Goal: Task Accomplishment & Management: Use online tool/utility

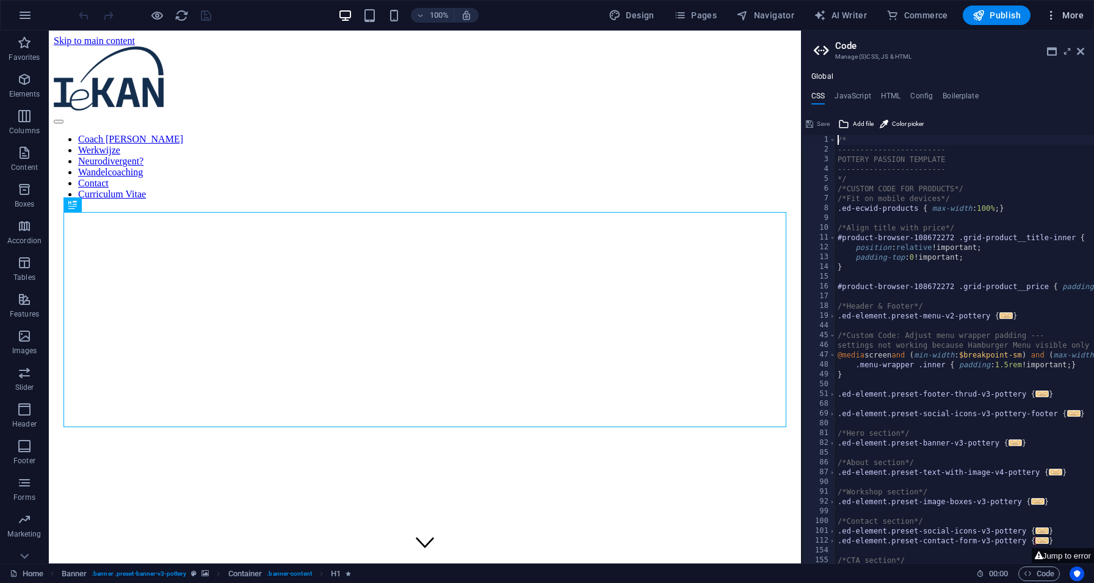
click at [1065, 20] on span "More" at bounding box center [1064, 15] width 38 height 12
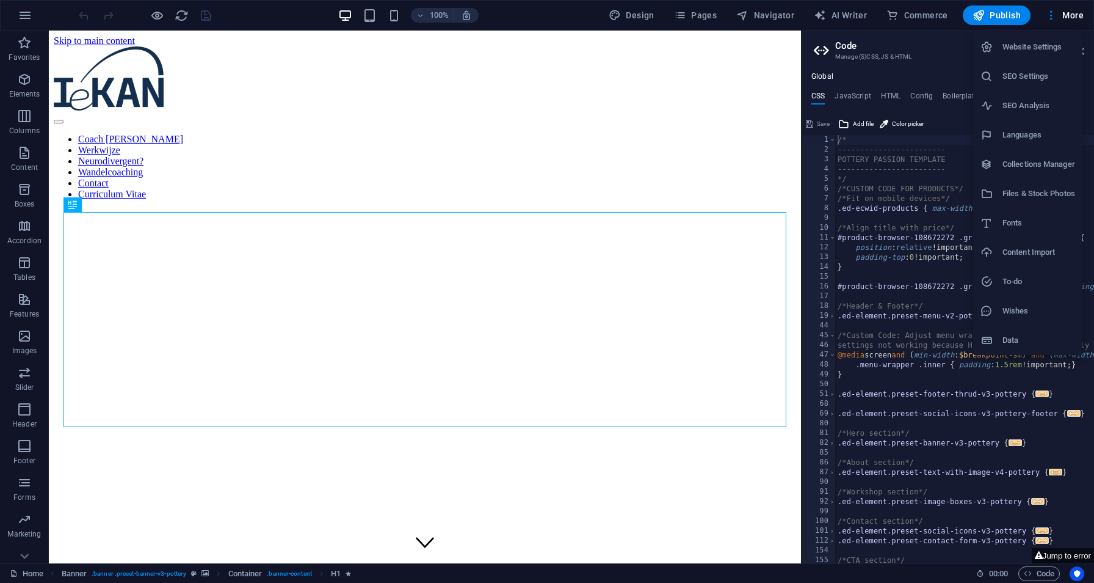
click at [1050, 43] on h6 "Website Settings" at bounding box center [1039, 47] width 73 height 15
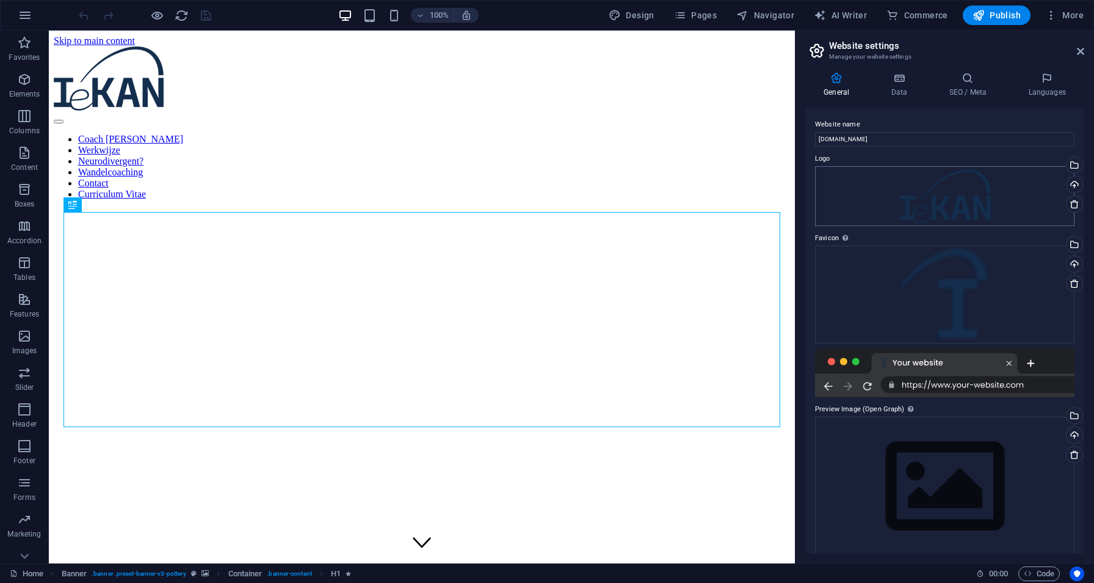
scroll to position [13, 0]
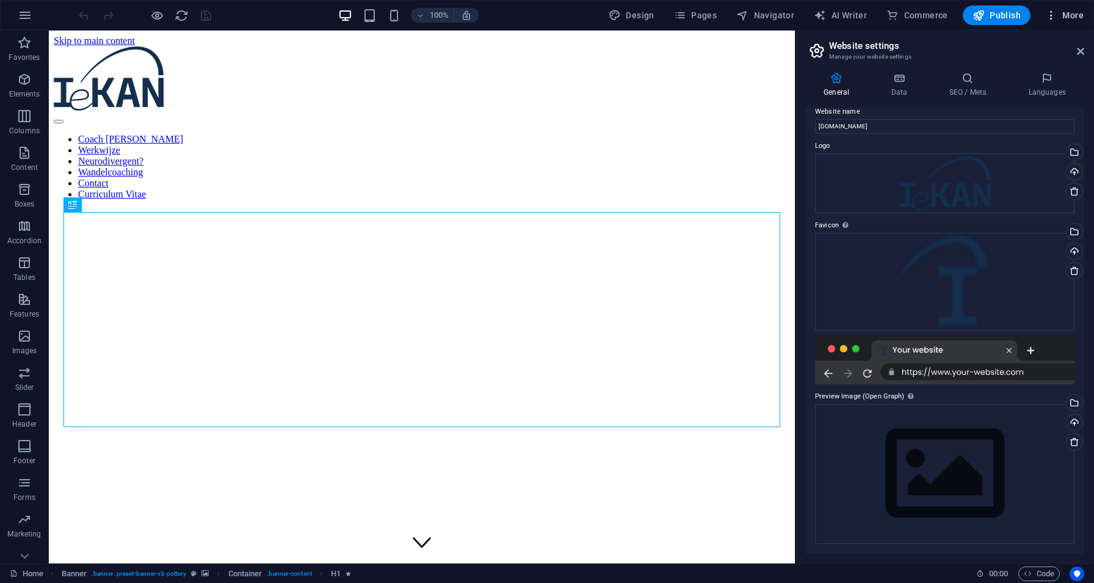
click at [1075, 17] on span "More" at bounding box center [1064, 15] width 38 height 12
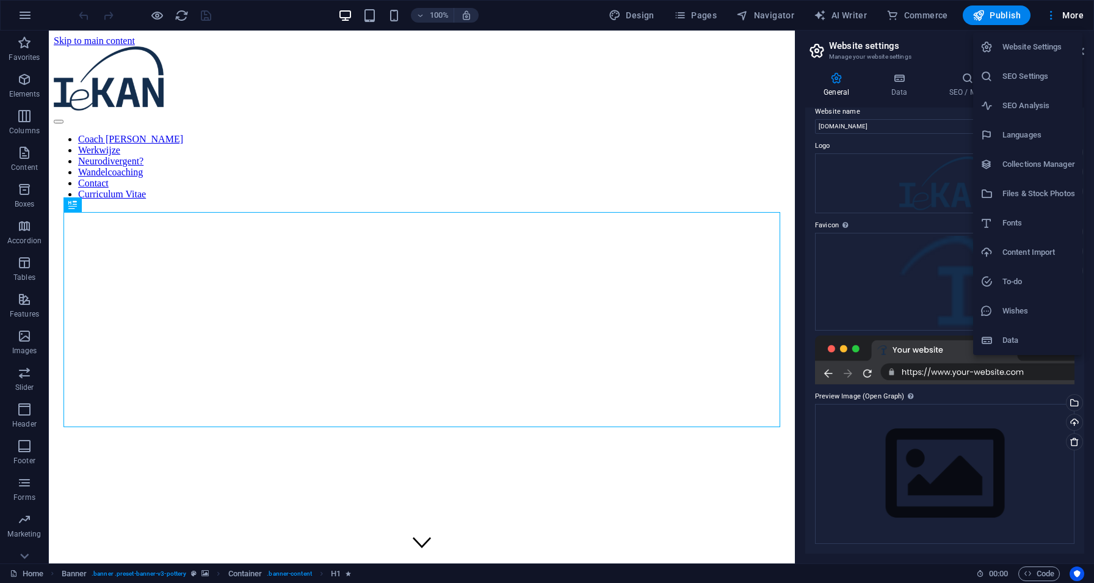
click at [1048, 74] on h6 "SEO Settings" at bounding box center [1039, 76] width 73 height 15
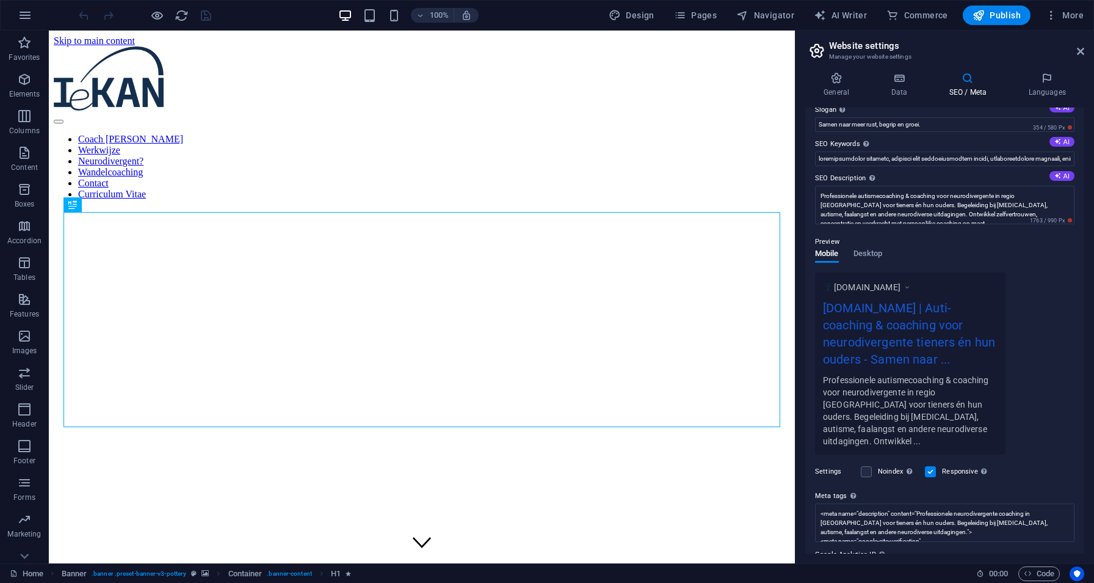
scroll to position [103, 0]
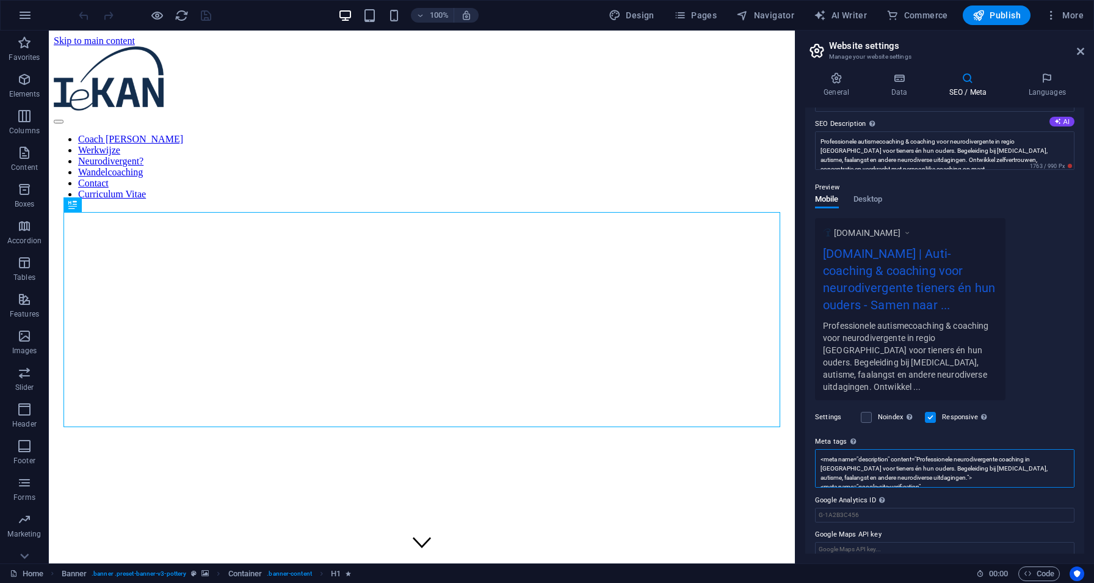
click at [958, 449] on textarea "<meta name="description" content="Professionele neurodivergente coaching in Has…" at bounding box center [945, 468] width 260 height 38
click at [1028, 449] on textarea "<meta name="description" content="Professionele auti-coaching & neurodivergente…" at bounding box center [945, 486] width 260 height 75
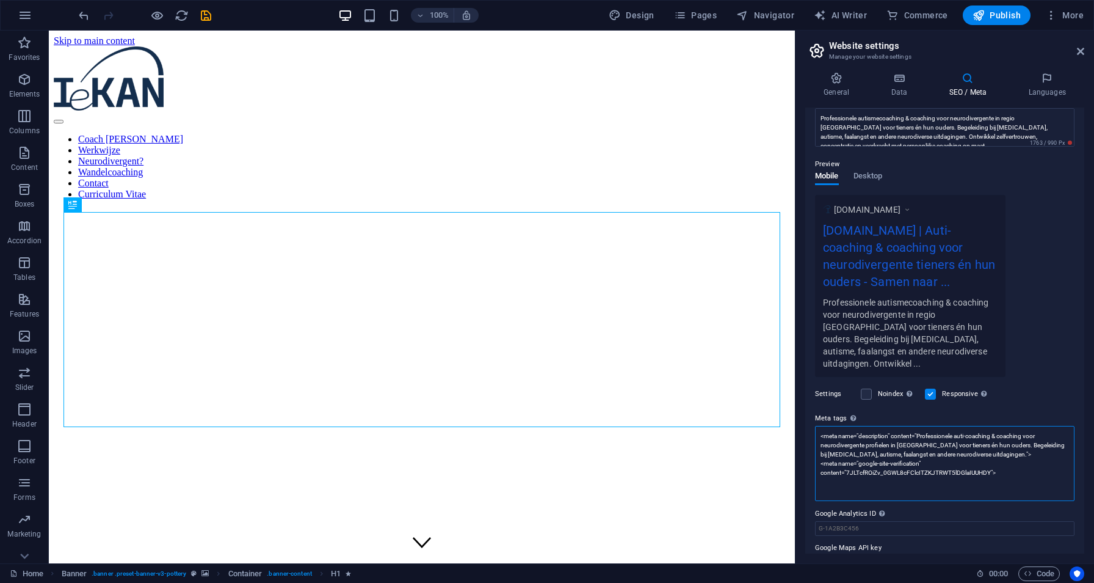
scroll to position [140, 0]
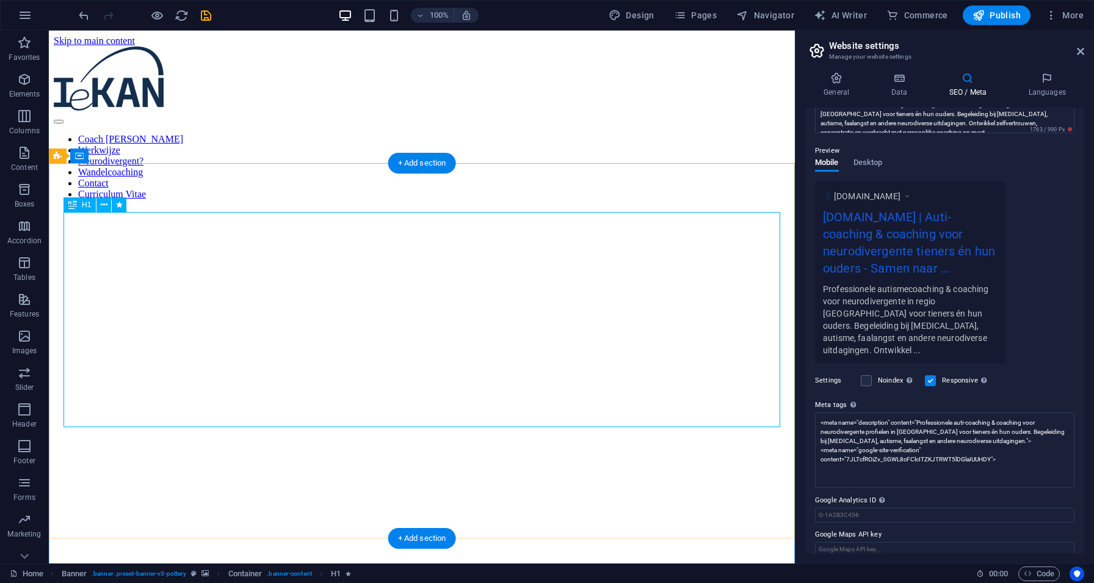
type textarea "<meta name="description" content="Professionele auti-coaching &amp; coaching vo…"
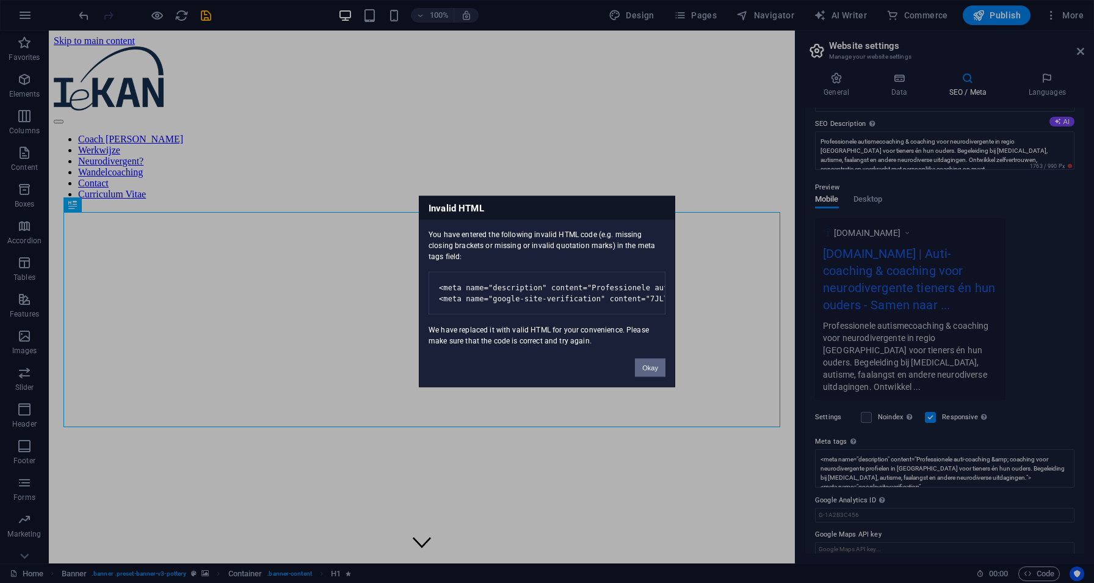
click at [648, 372] on button "Okay" at bounding box center [650, 367] width 31 height 18
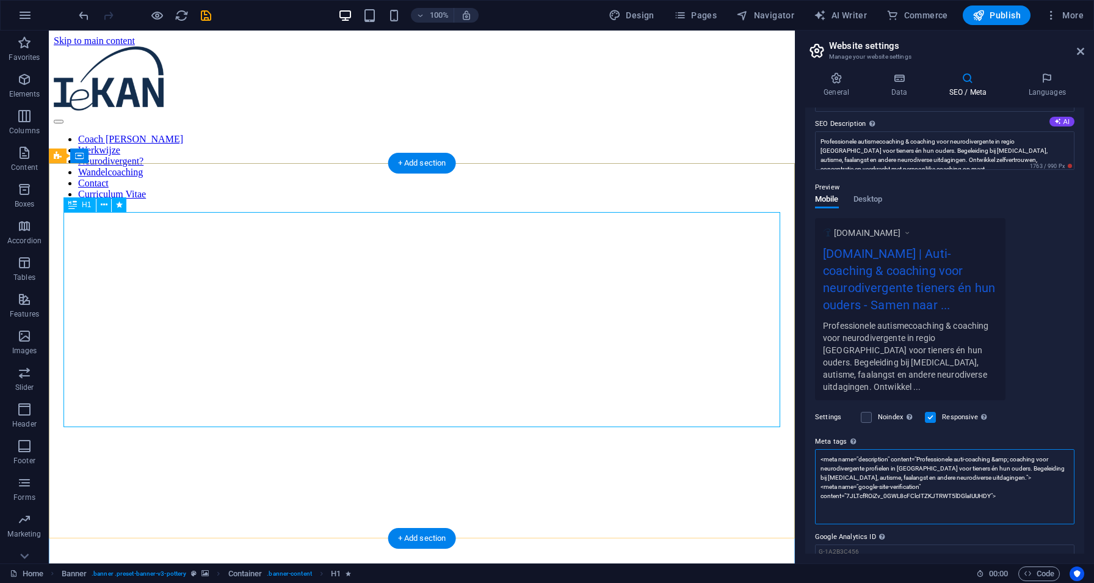
scroll to position [0, 0]
click at [978, 16] on icon "button" at bounding box center [979, 15] width 12 height 12
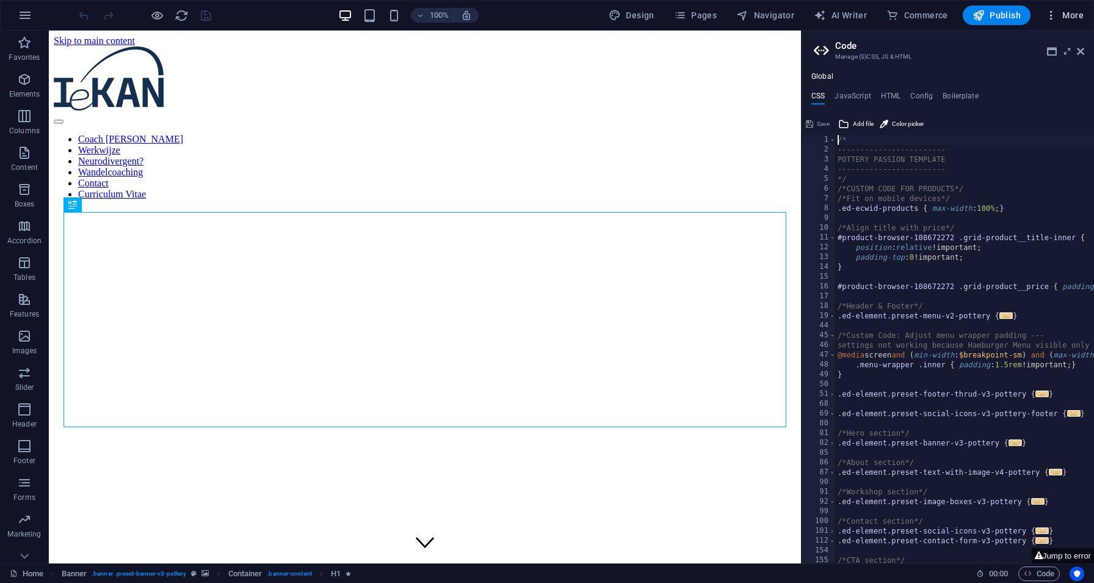
click at [1081, 16] on span "More" at bounding box center [1064, 15] width 38 height 12
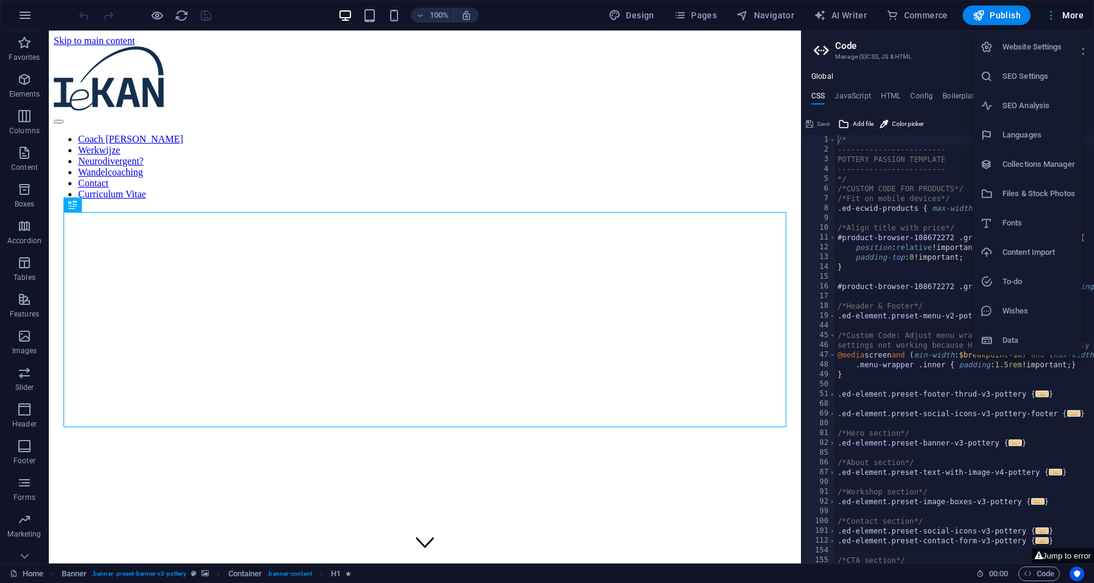
click at [1031, 100] on h6 "SEO Analysis" at bounding box center [1039, 105] width 73 height 15
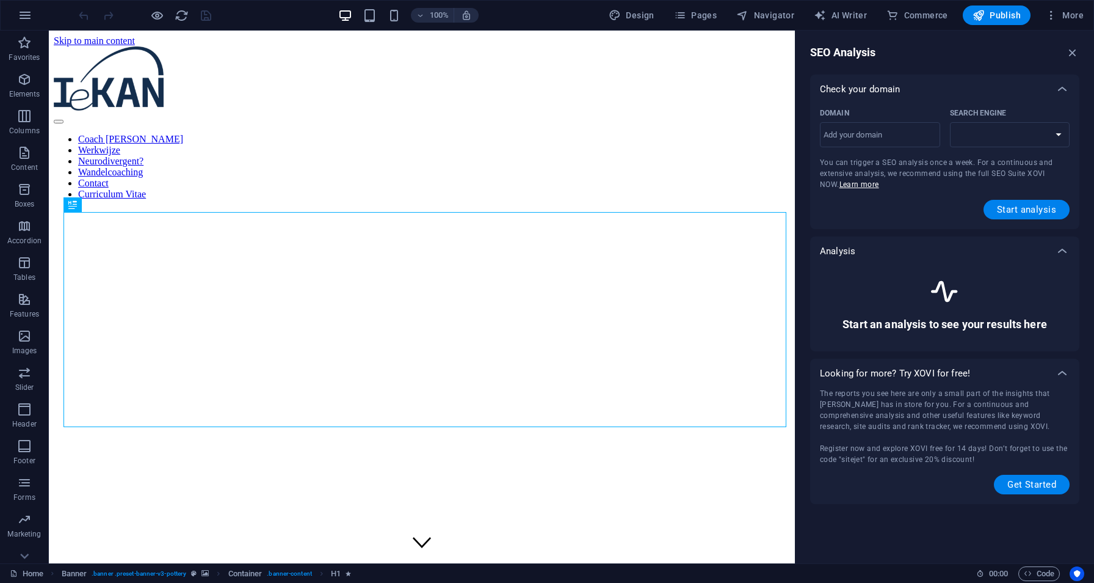
select select "[DOMAIN_NAME]"
click at [893, 142] on input "Domain ​" at bounding box center [880, 135] width 120 height 20
type input "[DOMAIN_NAME]"
click at [1031, 211] on span "Start analysis" at bounding box center [1026, 210] width 59 height 10
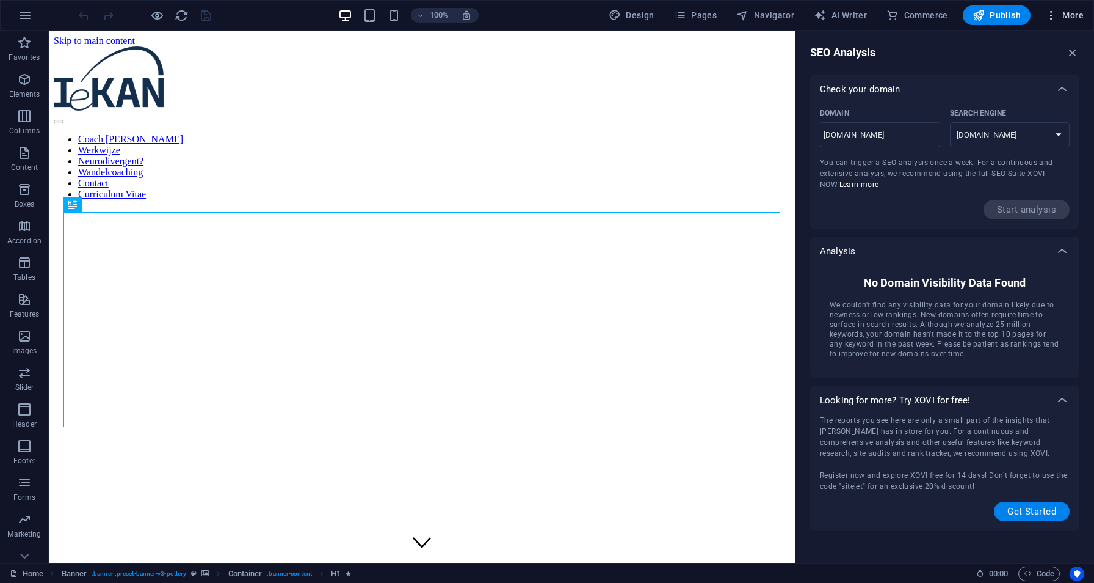
click at [1073, 12] on span "More" at bounding box center [1064, 15] width 38 height 12
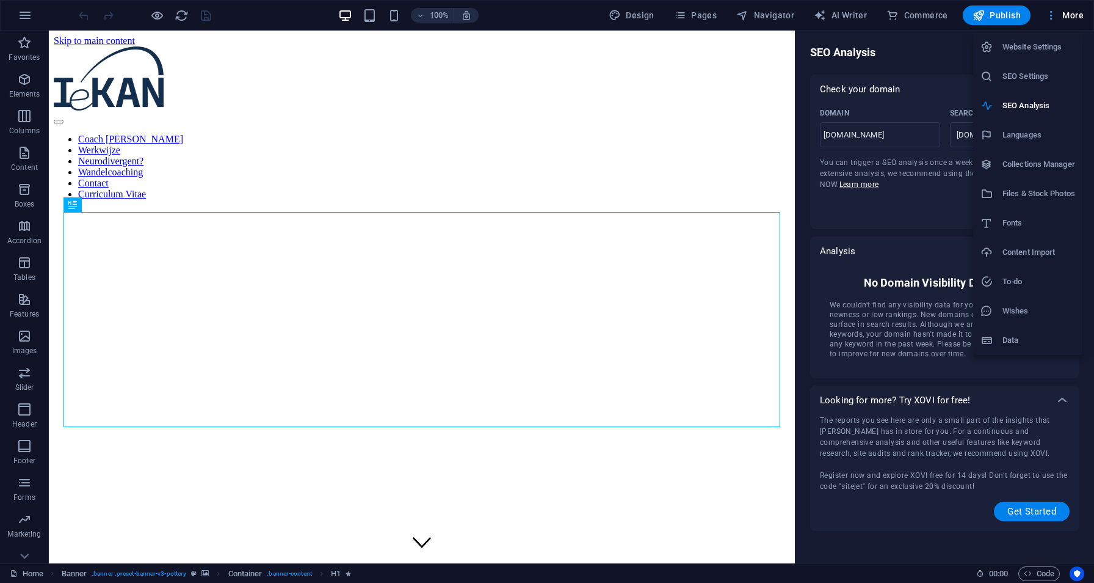
click at [1073, 12] on div at bounding box center [547, 291] width 1094 height 583
